Goal: Task Accomplishment & Management: Complete application form

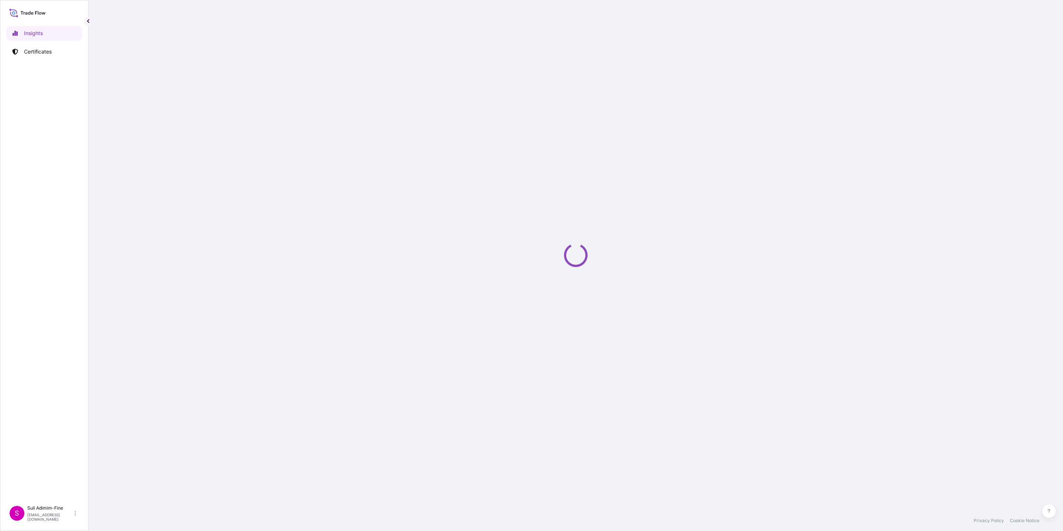
select select "2025"
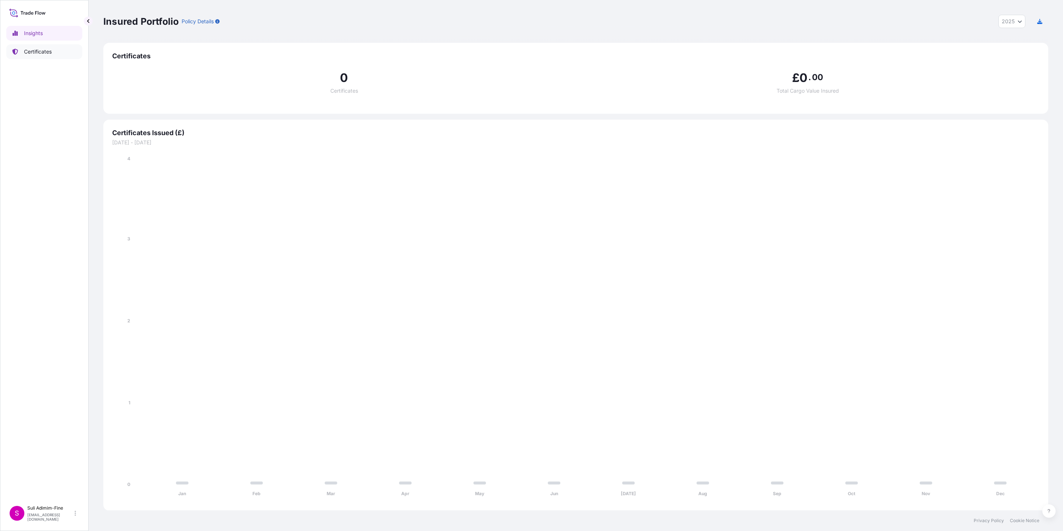
click at [39, 48] on p "Certificates" at bounding box center [38, 51] width 28 height 7
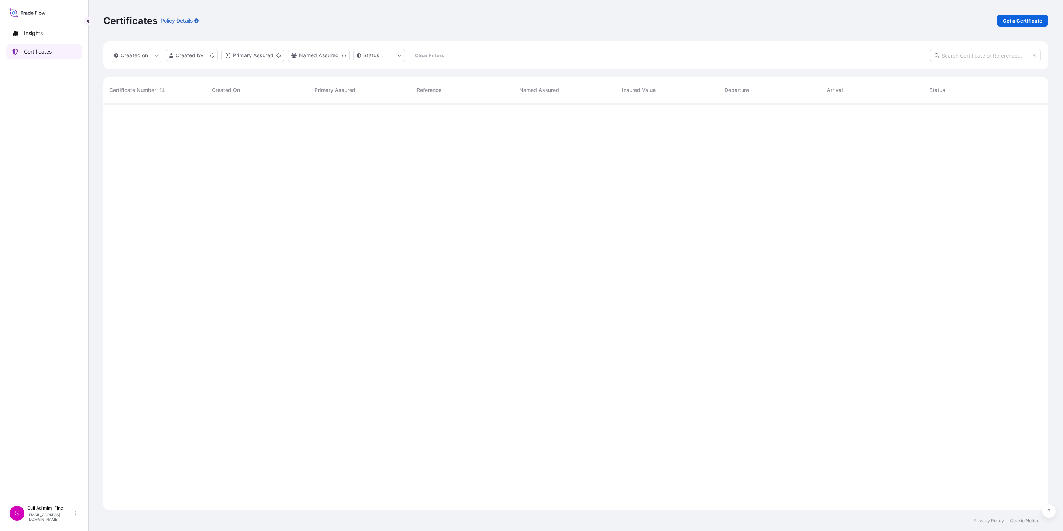
scroll to position [402, 936]
click at [1016, 21] on p "Get a Certificate" at bounding box center [1023, 20] width 40 height 7
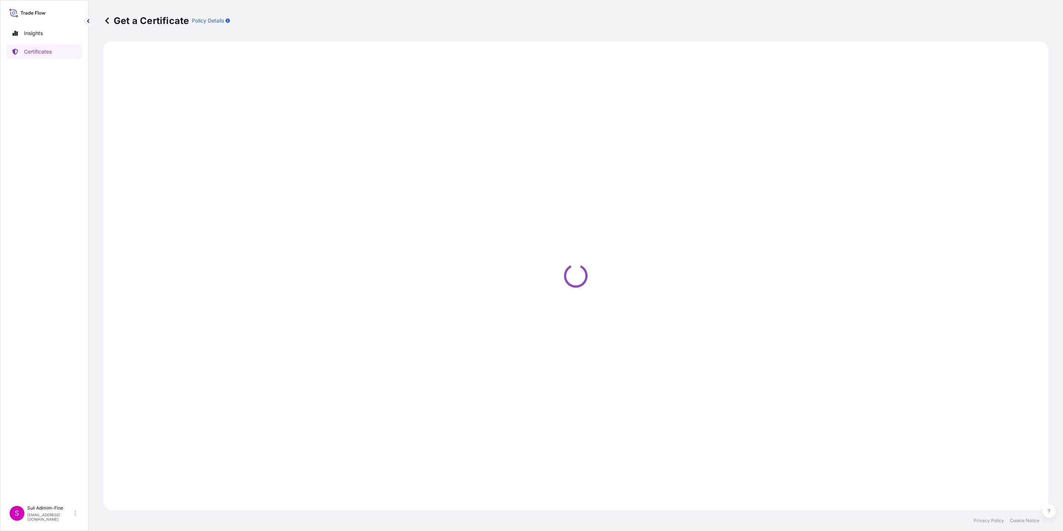
select select "Ocean Vessel"
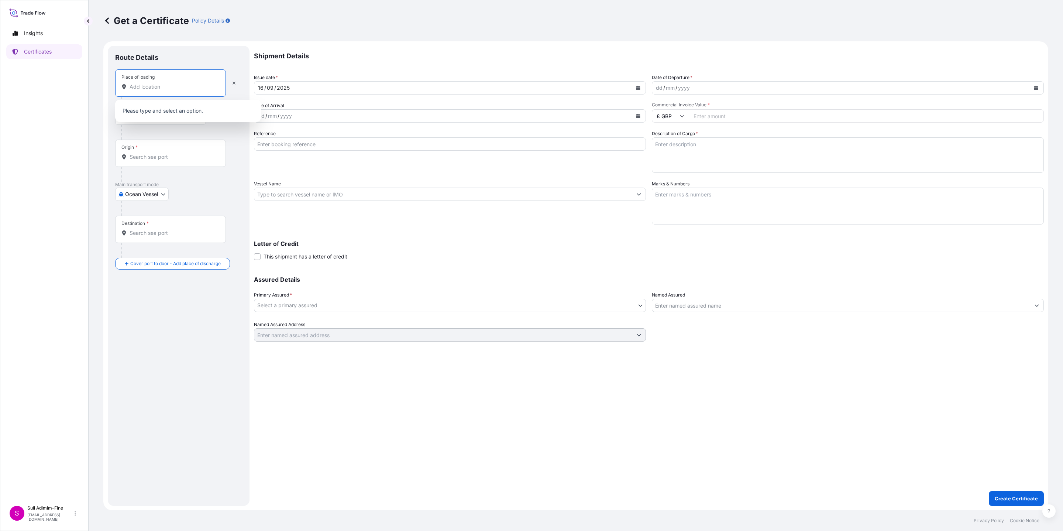
click at [173, 89] on input "Place of loading" at bounding box center [173, 86] width 87 height 7
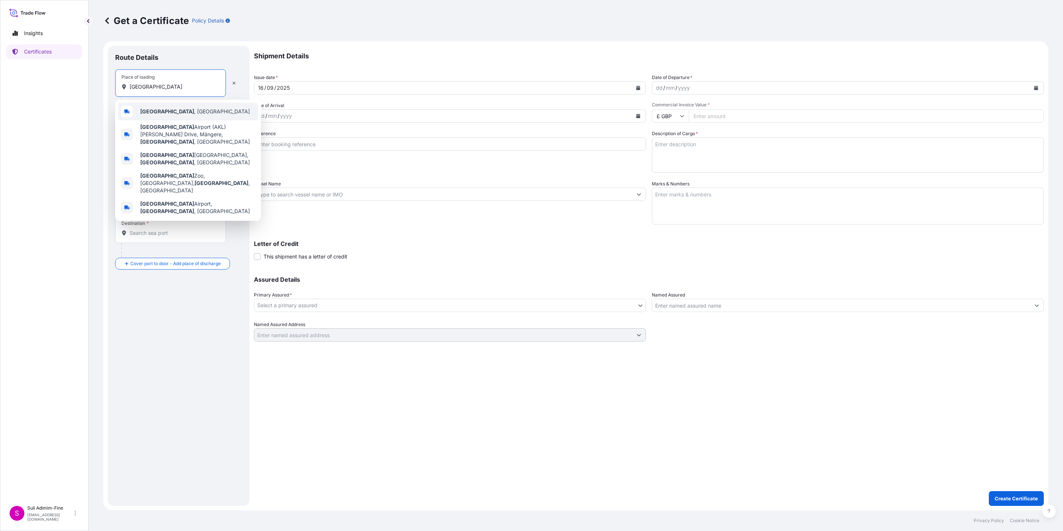
click at [174, 107] on div "[GEOGRAPHIC_DATA] , [GEOGRAPHIC_DATA]" at bounding box center [188, 112] width 140 height 18
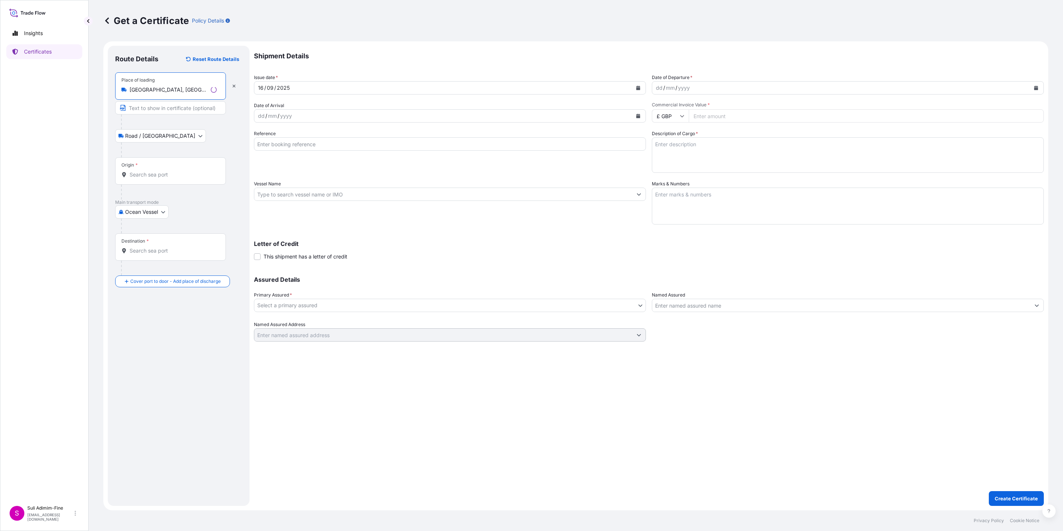
type input "[GEOGRAPHIC_DATA], [GEOGRAPHIC_DATA]"
click at [162, 110] on input "Text to appear on certificate" at bounding box center [170, 107] width 111 height 13
click at [145, 181] on div "Origin *" at bounding box center [170, 170] width 111 height 27
click at [145, 178] on input "Origin *" at bounding box center [173, 174] width 87 height 7
click at [171, 200] on span "NZAKL - [GEOGRAPHIC_DATA], [GEOGRAPHIC_DATA]" at bounding box center [197, 201] width 115 height 15
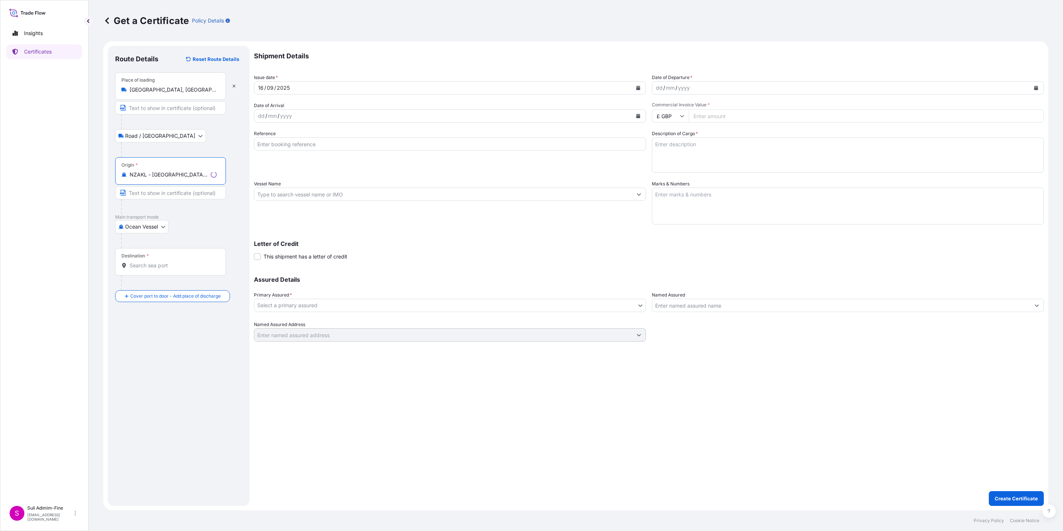
type input "NZAKL - [GEOGRAPHIC_DATA], [GEOGRAPHIC_DATA]"
click at [148, 269] on input "Destination *" at bounding box center [173, 265] width 87 height 7
click at [166, 290] on span "AUMEL - [GEOGRAPHIC_DATA], [GEOGRAPHIC_DATA]" at bounding box center [197, 292] width 115 height 15
type input "AUMEL - [GEOGRAPHIC_DATA], [GEOGRAPHIC_DATA]"
click at [639, 88] on icon "Calendar" at bounding box center [638, 88] width 4 height 4
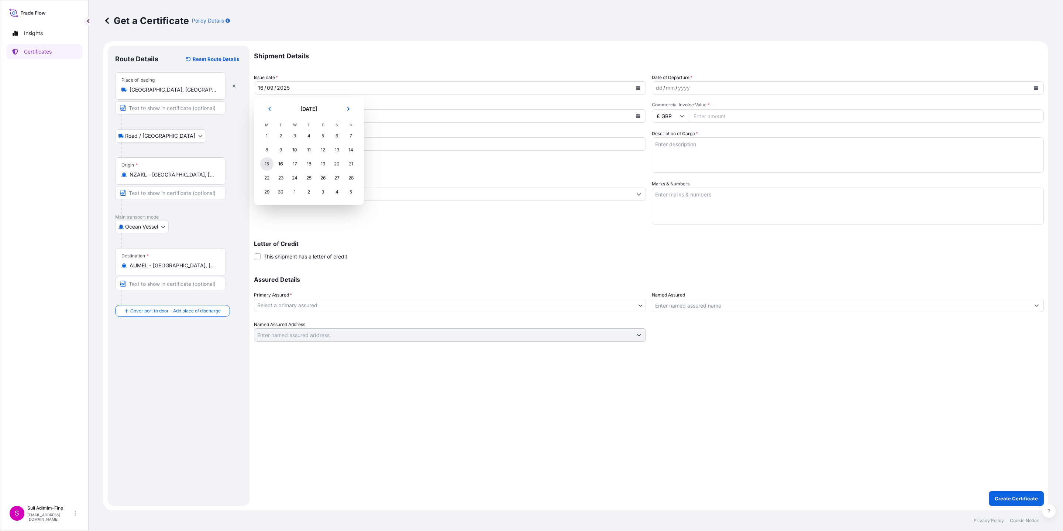
click at [265, 163] on div "15" at bounding box center [266, 163] width 13 height 13
click at [1034, 88] on icon "Calendar" at bounding box center [1036, 88] width 4 height 4
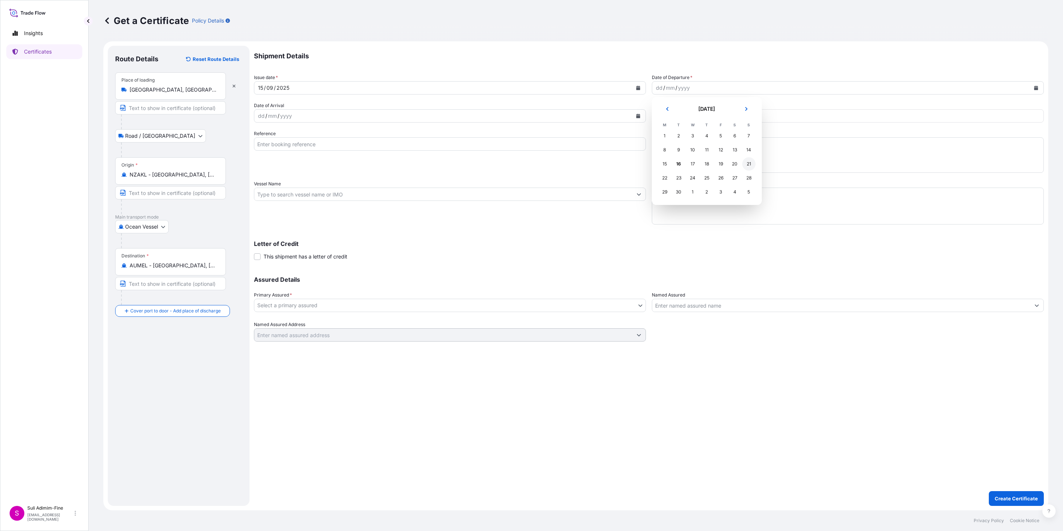
click at [751, 163] on div "21" at bounding box center [748, 163] width 13 height 13
click at [636, 117] on icon "Calendar" at bounding box center [638, 116] width 4 height 4
click at [294, 219] on div "1" at bounding box center [294, 219] width 13 height 13
click at [352, 134] on button "Next" at bounding box center [348, 137] width 16 height 12
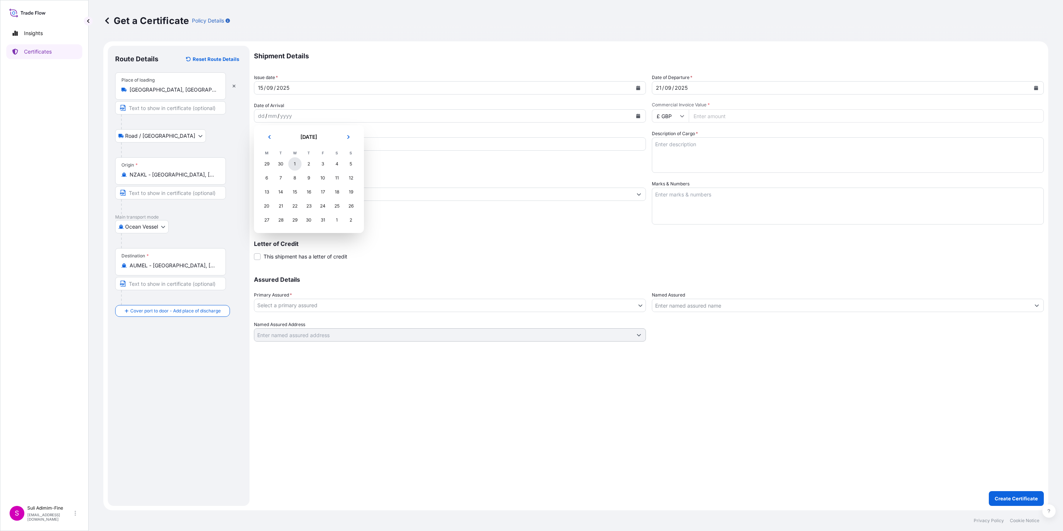
click at [292, 163] on div "1" at bounding box center [294, 163] width 13 height 13
click at [679, 120] on input "£ GBP" at bounding box center [670, 115] width 37 height 13
click at [666, 88] on div "$ NZD" at bounding box center [670, 81] width 31 height 14
type input "$ NZD"
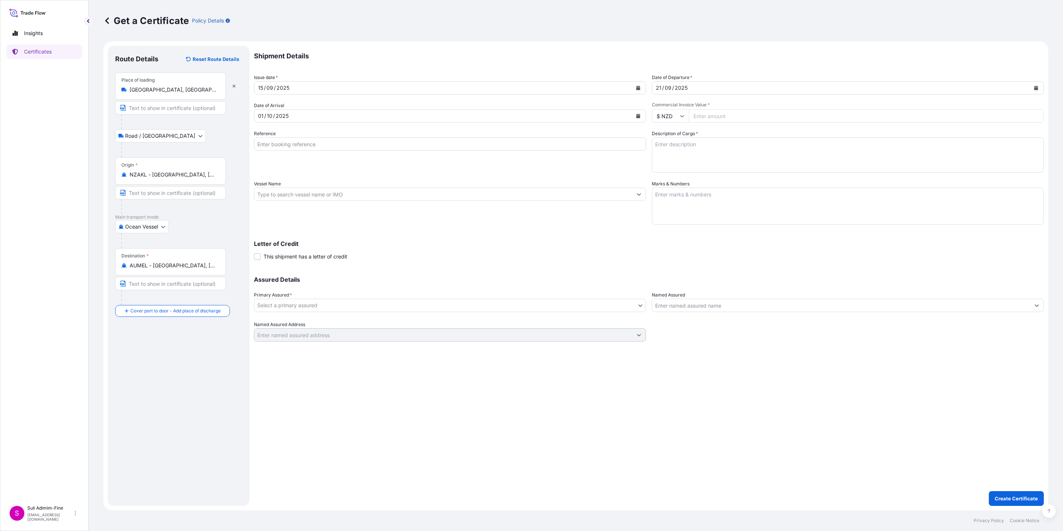
click at [706, 112] on input "Commercial Invoice Value *" at bounding box center [866, 115] width 355 height 13
paste input "103719.00"
type input "103719.00"
click at [337, 347] on div "Shipment Details Issue date * [DATE] Date of Departure * [DATE] Date of Arrival…" at bounding box center [649, 276] width 790 height 460
click at [319, 145] on input "Reference" at bounding box center [450, 143] width 392 height 13
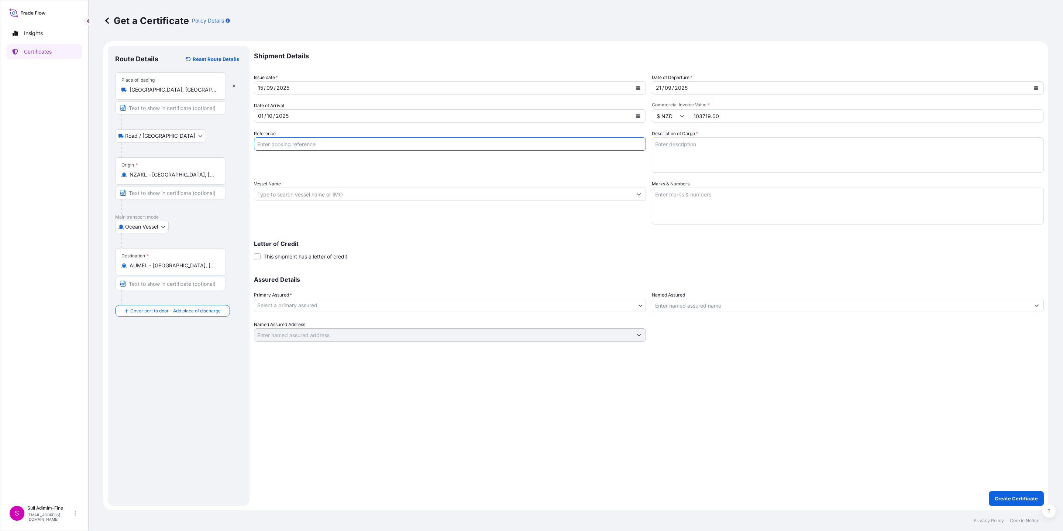
paste input "CLSAKL48129"
type input "CLSAKL48129"
click at [399, 196] on input "Vessel Name" at bounding box center [443, 194] width 378 height 13
paste input "MAERSK YELLOWSTONE"
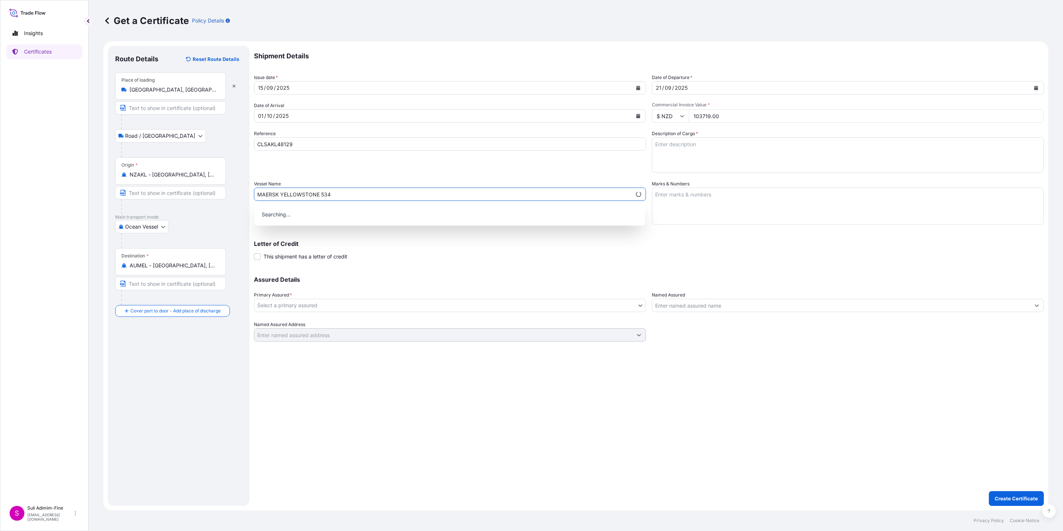
type input "MAERSK YELLOWSTONE 534"
click at [386, 306] on body "0 options available. Insights Certificates S Suli Adimim-Fine [EMAIL_ADDRESS][D…" at bounding box center [531, 265] width 1063 height 531
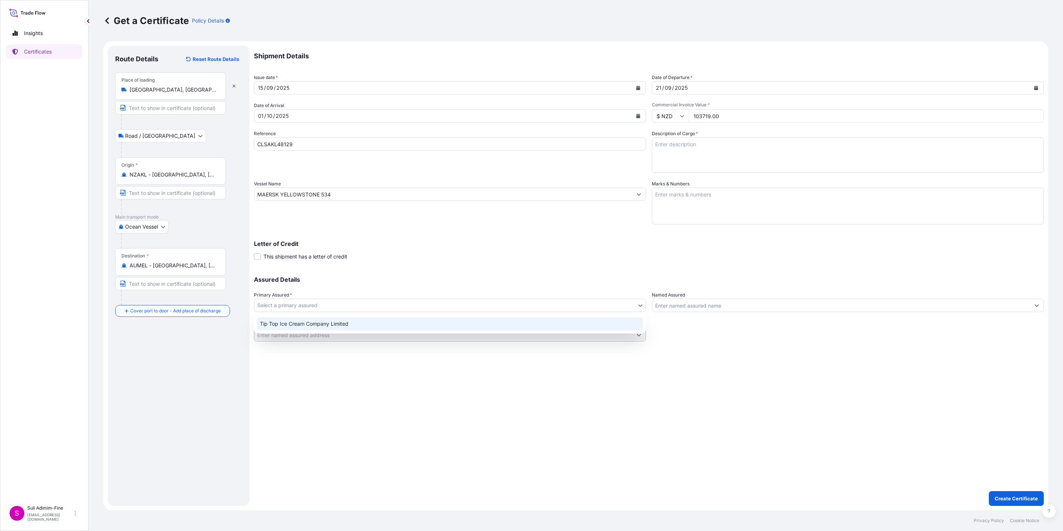
click at [357, 325] on div "Tip Top Ice Cream Company Limited" at bounding box center [450, 323] width 386 height 13
select select "31891"
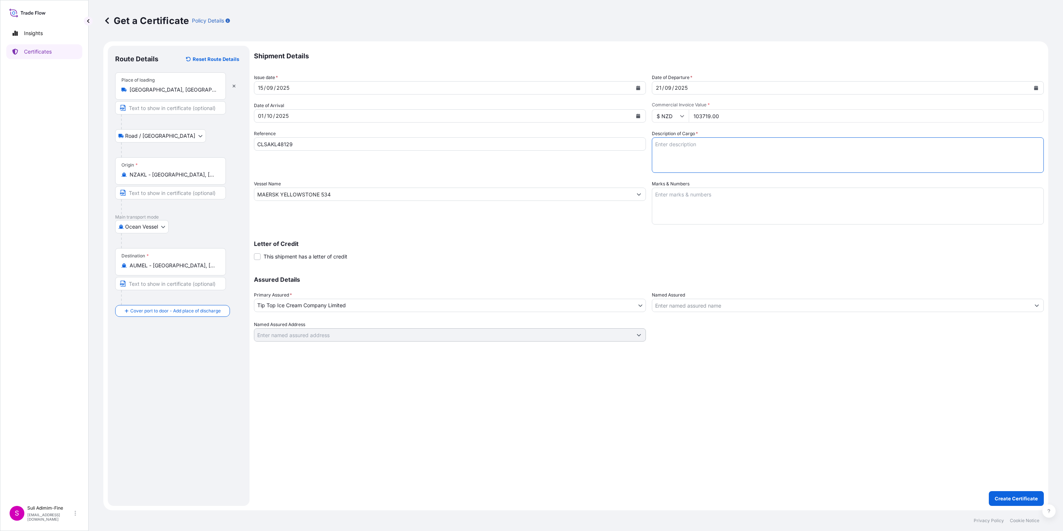
click at [713, 149] on textarea "Description of Cargo *" at bounding box center [848, 154] width 392 height 35
paste textarea "Assorted cartons of ice cream"
type textarea "Assorted cartons of ice cream"
click at [711, 191] on textarea "Marks & Numbers" at bounding box center [848, 206] width 392 height 37
paste textarea "Shipment: 1001782 3168 CS OF PRODUCT -25 DEGREES 1x40FT REEFER"
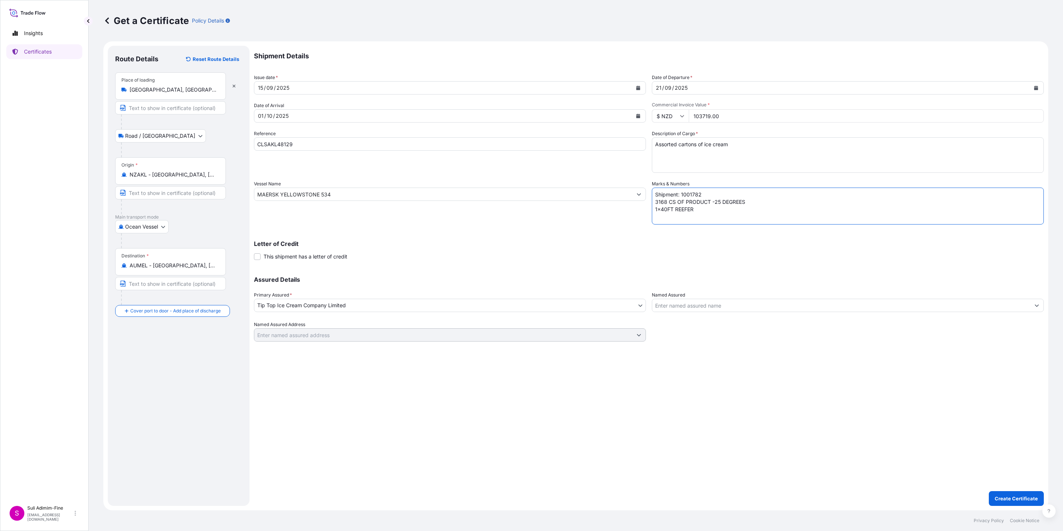
click at [729, 197] on textarea "Shipment: 1001782 3168 CS OF PRODUCT -25 DEGREES 1x40FT REEFER" at bounding box center [848, 206] width 392 height 37
click at [656, 201] on textarea "Shipment: 1001783 3168 CS OF PRODUCT -25 DEGREES 1x40FT REEFER" at bounding box center [848, 206] width 392 height 37
type textarea "Shipment: 1001783 3300 CS OF PRODUCT -25 DEGREES 1x40FT REEFER"
click at [693, 303] on input "Named Assured" at bounding box center [841, 305] width 378 height 13
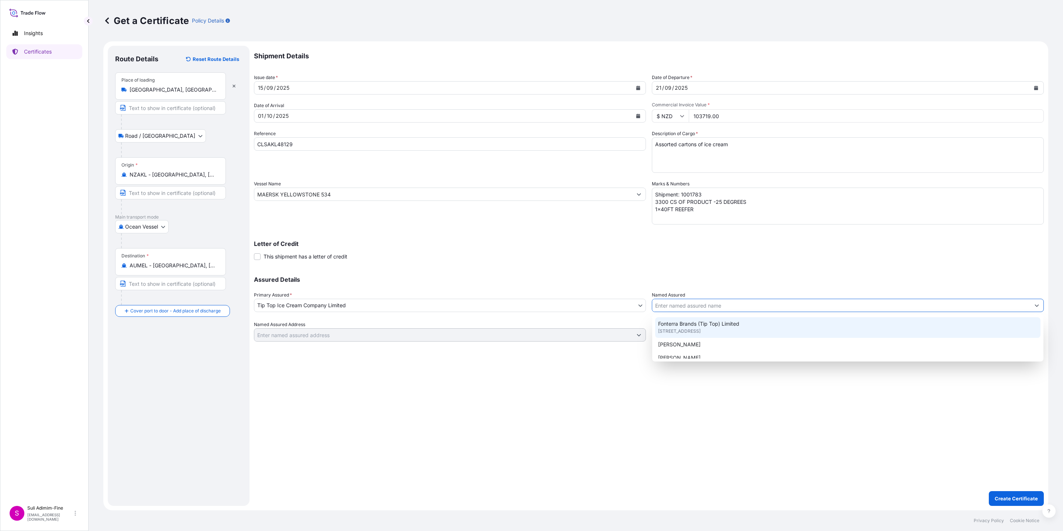
click at [686, 329] on span "[STREET_ADDRESS]" at bounding box center [679, 330] width 42 height 7
type input "Fonterra Brands (Tip Top) Limited"
type input "[STREET_ADDRESS]"
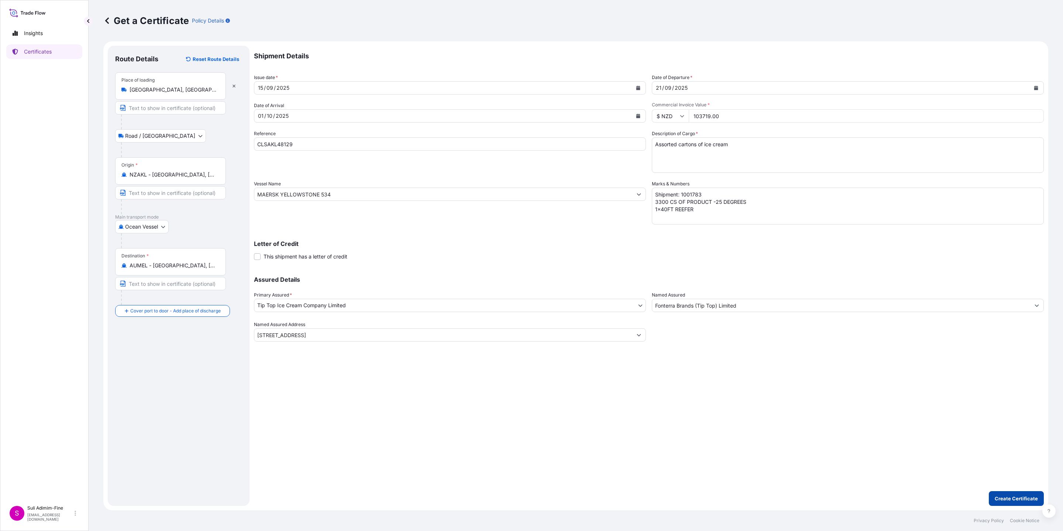
click at [1014, 498] on p "Create Certificate" at bounding box center [1016, 498] width 43 height 7
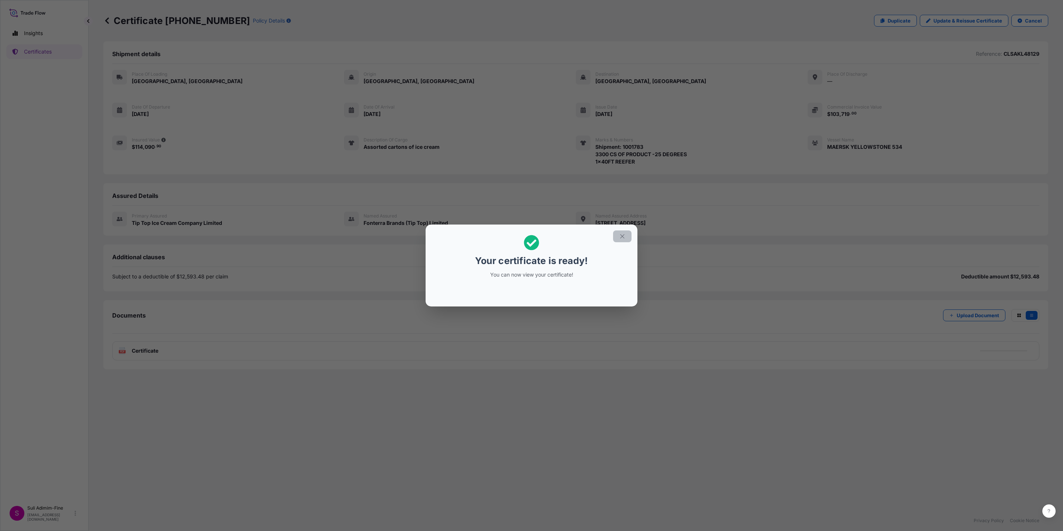
click at [624, 238] on icon "button" at bounding box center [622, 236] width 7 height 7
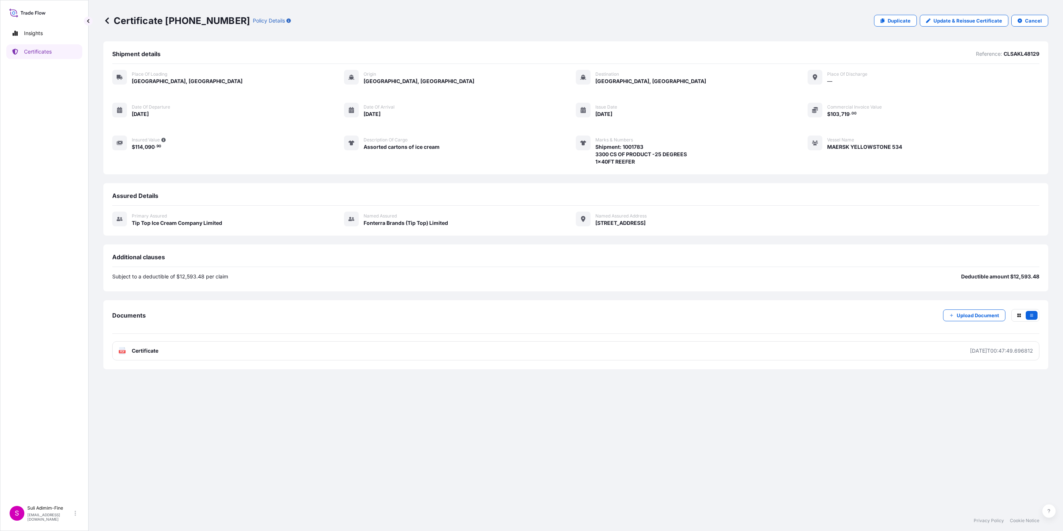
click at [148, 351] on span "Certificate" at bounding box center [145, 350] width 27 height 7
click at [904, 21] on p "Duplicate" at bounding box center [899, 20] width 23 height 7
select select "Road / [GEOGRAPHIC_DATA]"
select select "Ocean Vessel"
select select "31891"
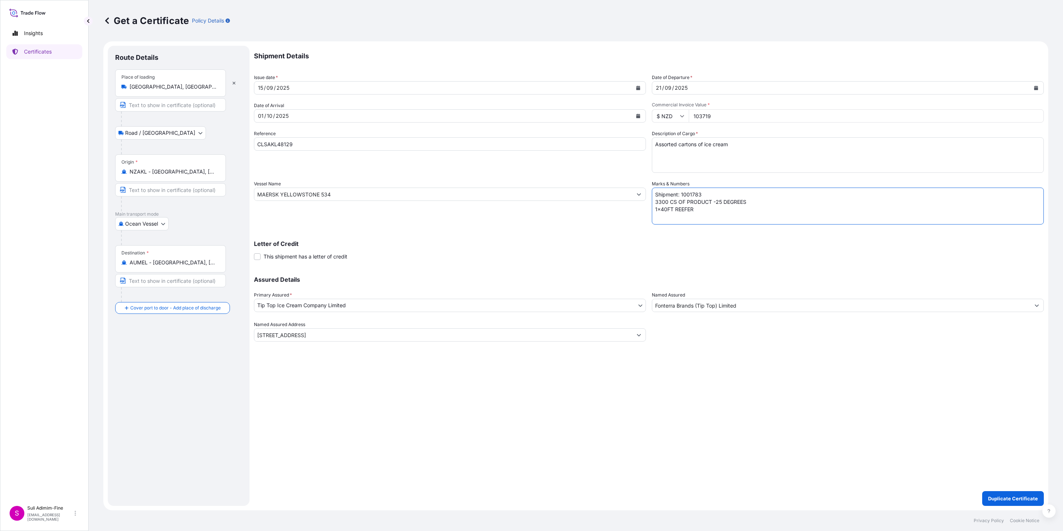
click at [714, 193] on textarea "Shipment: 1001783 3300 CS OF PRODUCT -25 DEGREES 1x40FT REEFER" at bounding box center [848, 206] width 392 height 37
type textarea "Shipment: 1001791 3300 CS OF PRODUCT -25 DEGREES 1x40FT REEFER"
click at [640, 88] on icon "Calendar" at bounding box center [638, 88] width 4 height 4
click at [282, 163] on div "16" at bounding box center [280, 163] width 13 height 13
click at [1004, 495] on p "Duplicate Certificate" at bounding box center [1013, 498] width 50 height 7
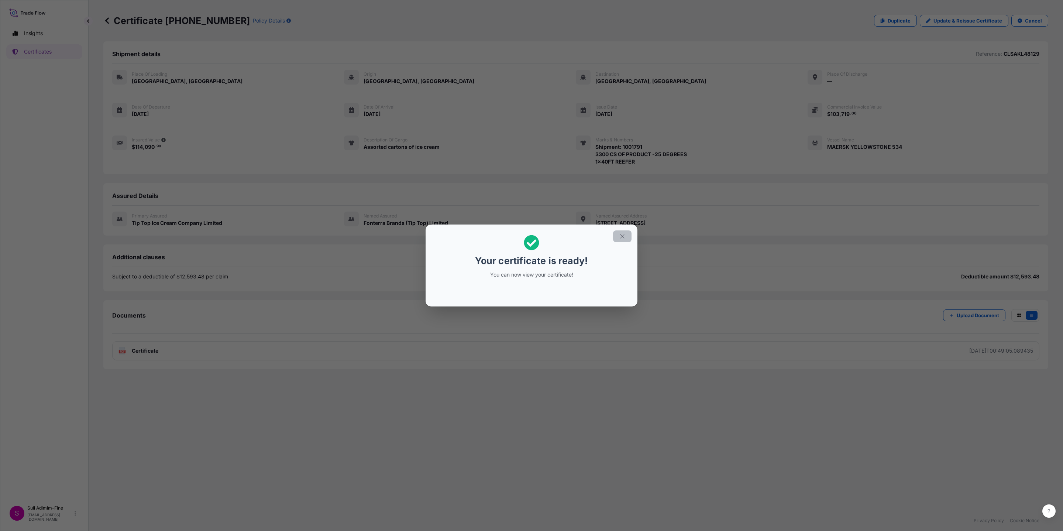
click at [622, 237] on icon "button" at bounding box center [622, 236] width 7 height 7
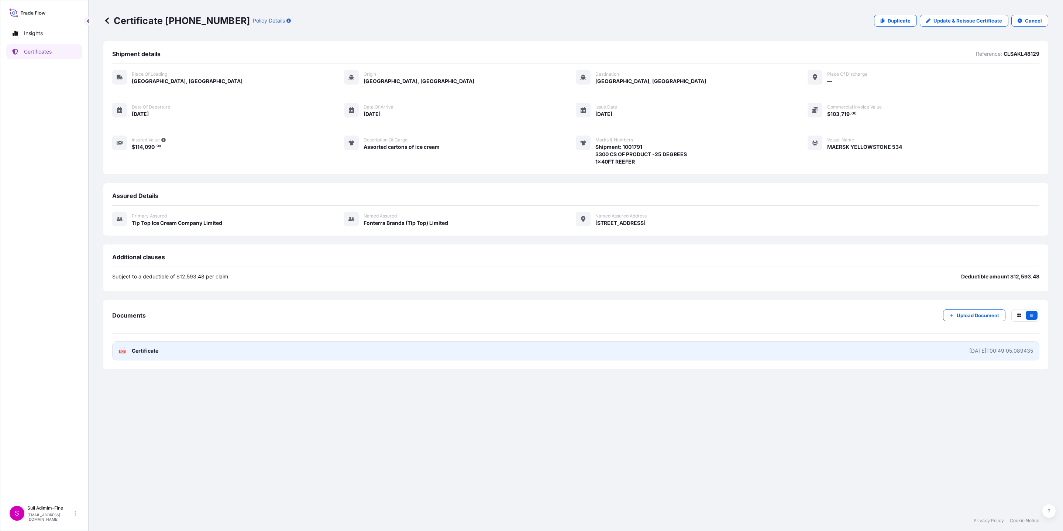
click at [165, 350] on link "PDF Certificate [DATE]T00:49:05.089435" at bounding box center [575, 350] width 927 height 19
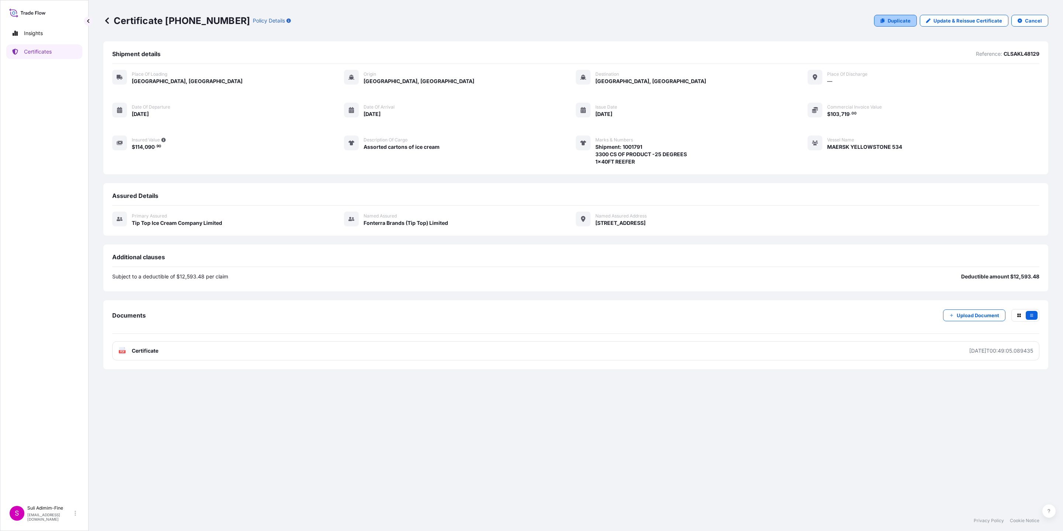
click at [899, 20] on p "Duplicate" at bounding box center [899, 20] width 23 height 7
select select "Road / [GEOGRAPHIC_DATA]"
select select "Ocean Vessel"
select select "31891"
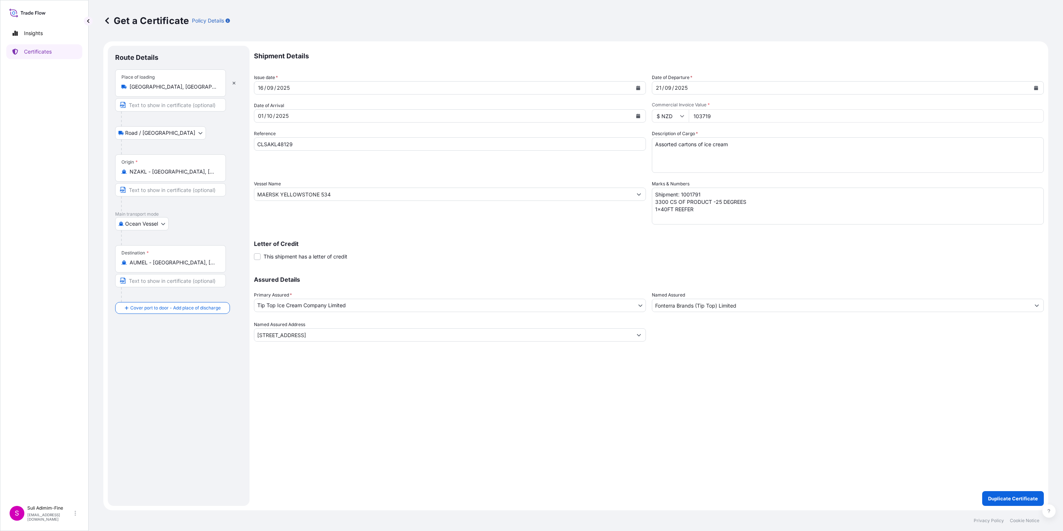
click at [706, 116] on input "103719" at bounding box center [866, 115] width 355 height 13
paste input "50664.00"
type input "50664.00"
click at [707, 192] on textarea "Shipment: 1001791 3300 CS OF PRODUCT -25 DEGREES 1x40FT REEFER" at bounding box center [848, 206] width 392 height 37
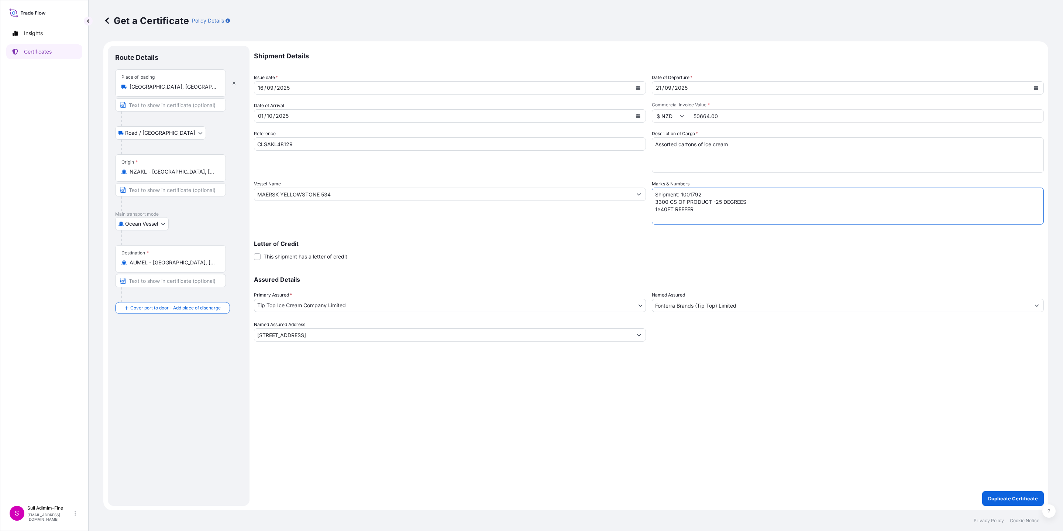
drag, startPoint x: 667, startPoint y: 202, endPoint x: 643, endPoint y: 203, distance: 24.0
click at [643, 203] on div "Shipment Details Issue date * [DATE] Date of Departure * [DATE] Date of Arrival…" at bounding box center [649, 194] width 790 height 296
type textarea "Shipment: 1001792 2400 CS OF PRODUCT -25 DEGREES 1x40FT REEFER"
click at [1020, 497] on p "Duplicate Certificate" at bounding box center [1013, 498] width 50 height 7
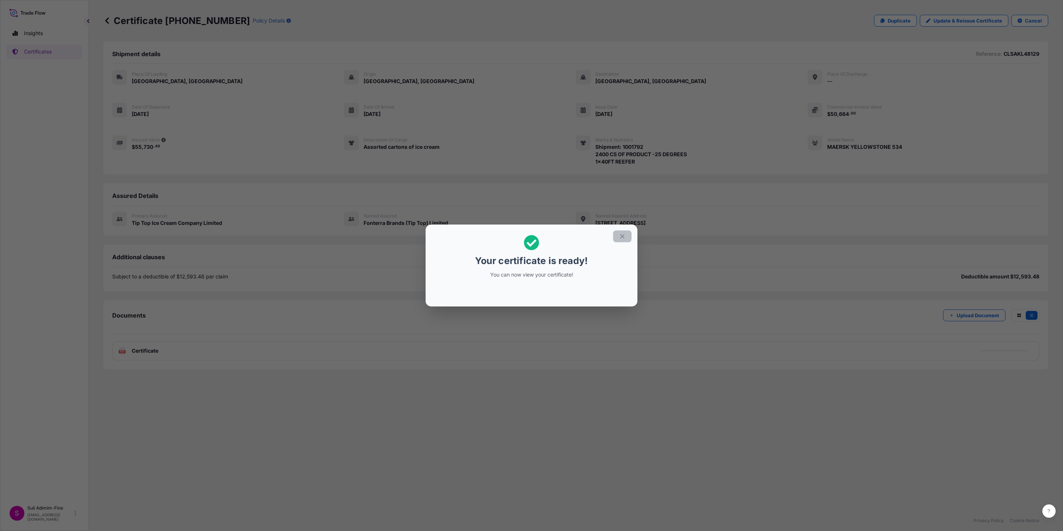
click at [625, 235] on icon "button" at bounding box center [622, 236] width 7 height 7
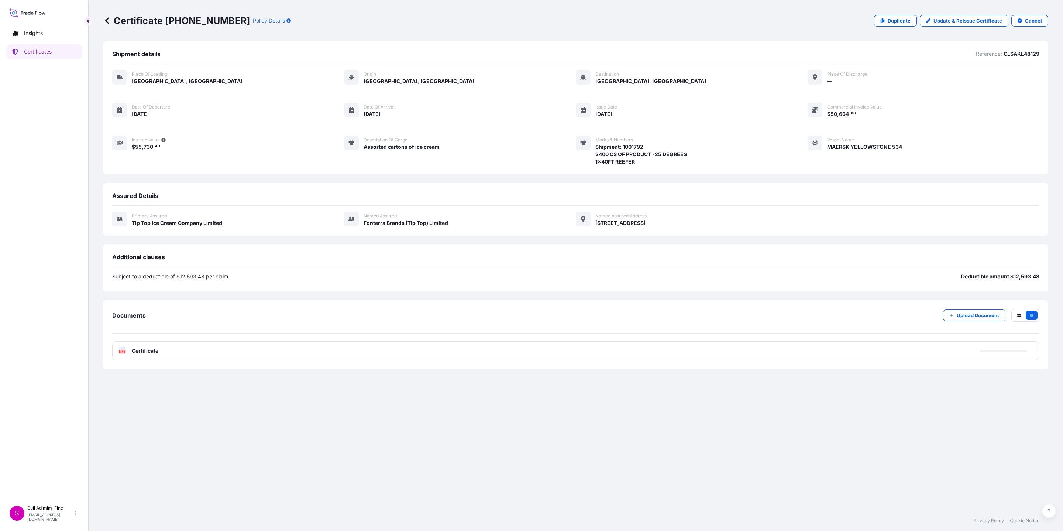
click at [145, 350] on span "Certificate" at bounding box center [145, 350] width 27 height 7
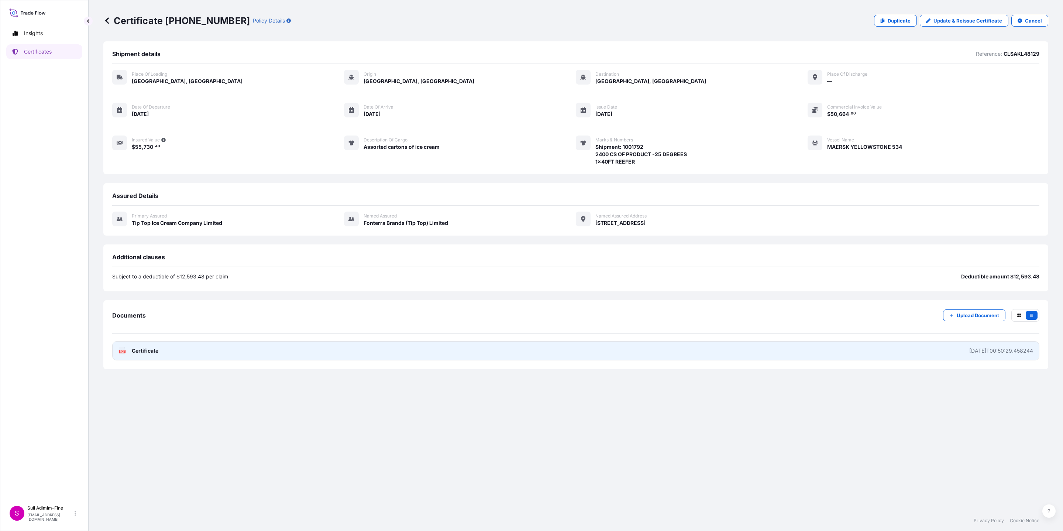
click at [150, 349] on span "Certificate" at bounding box center [145, 350] width 27 height 7
